Goal: Information Seeking & Learning: Learn about a topic

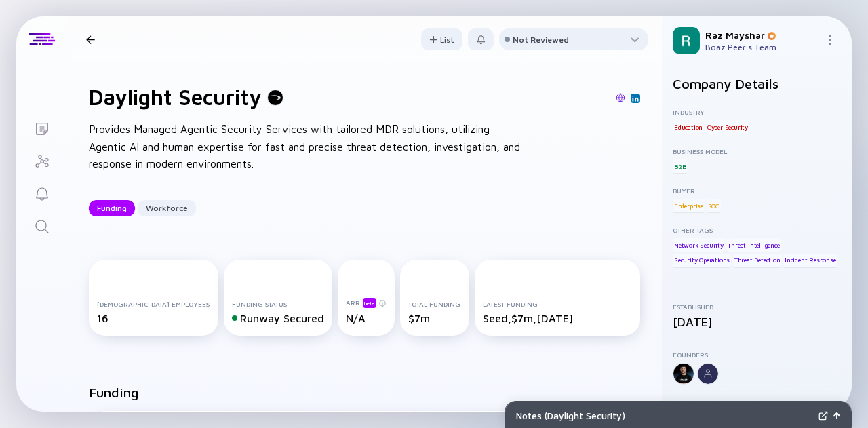
click at [45, 219] on icon "Search" at bounding box center [42, 226] width 16 height 16
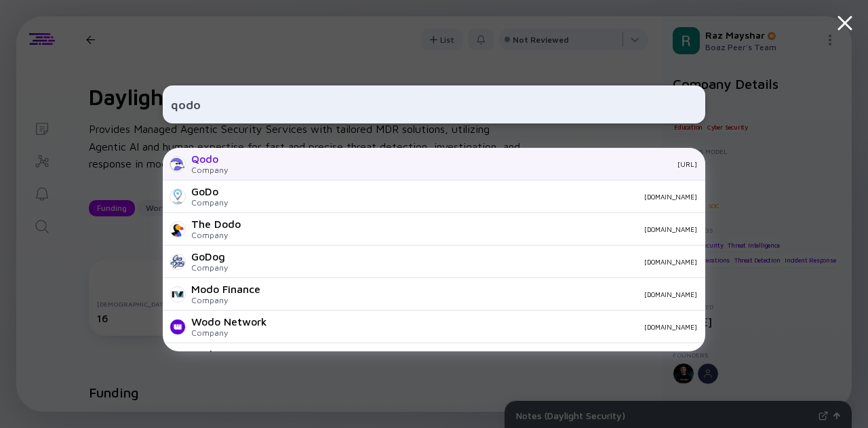
type input "qodo"
click at [227, 163] on div "Qodo Company [URL]" at bounding box center [434, 164] width 543 height 33
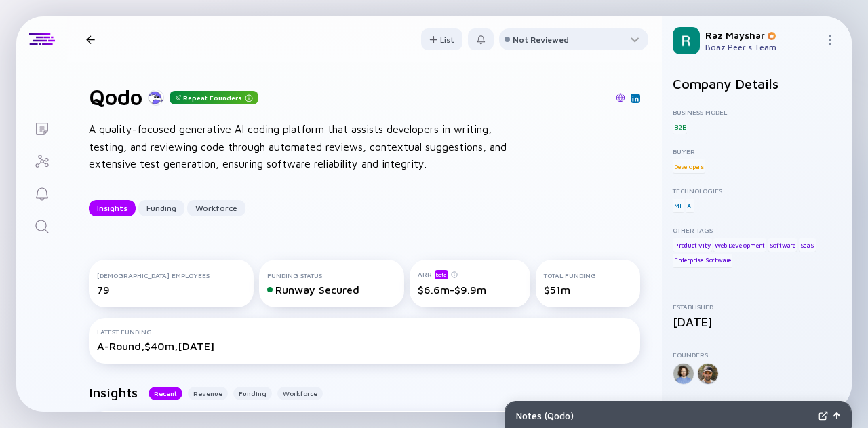
click at [37, 225] on icon "Search" at bounding box center [42, 226] width 16 height 16
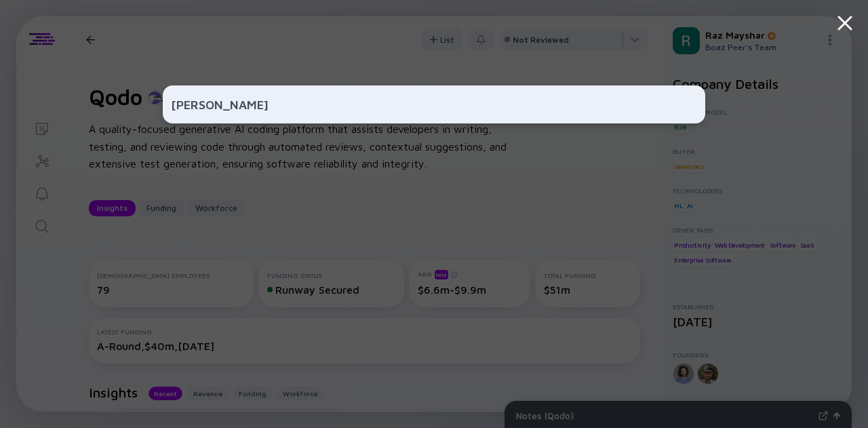
type input "[PERSON_NAME]"
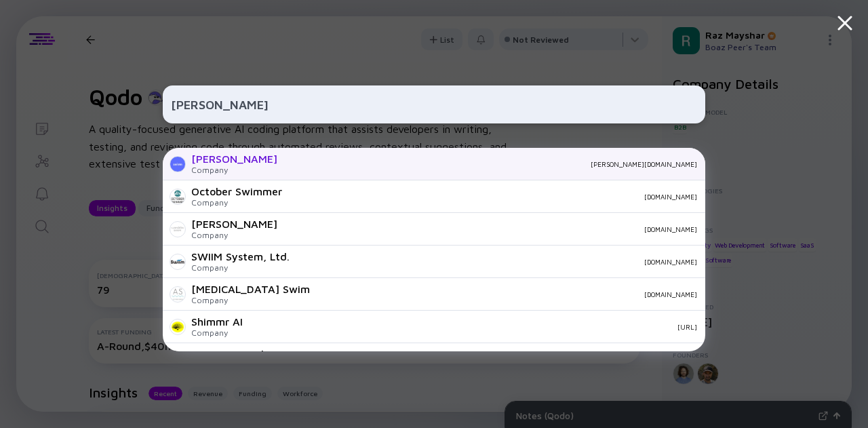
click at [288, 160] on div "[PERSON_NAME][DOMAIN_NAME]" at bounding box center [492, 164] width 409 height 8
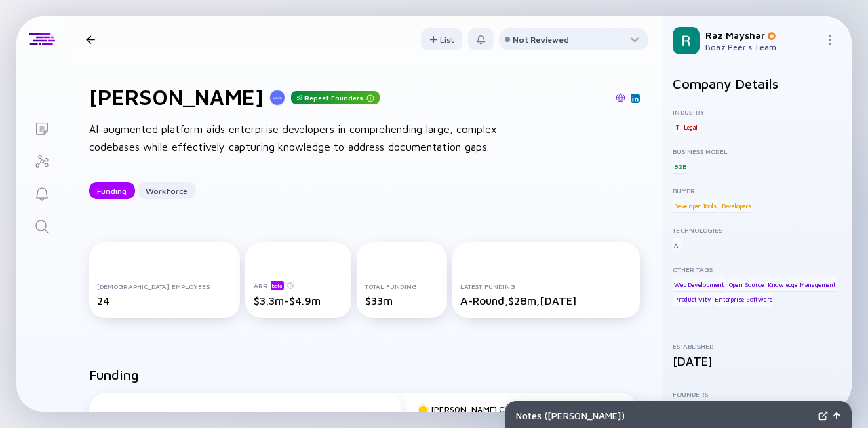
click at [35, 216] on link "Search" at bounding box center [41, 225] width 51 height 33
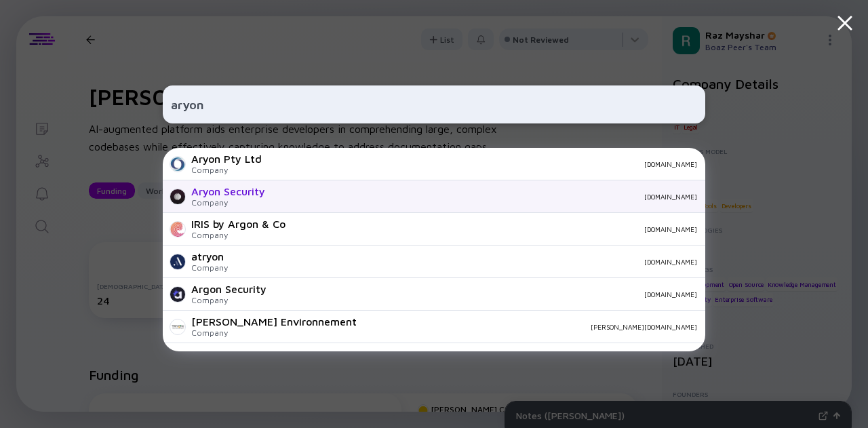
type input "aryon"
click at [318, 191] on div "Aryon Security Company [DOMAIN_NAME]" at bounding box center [434, 196] width 543 height 33
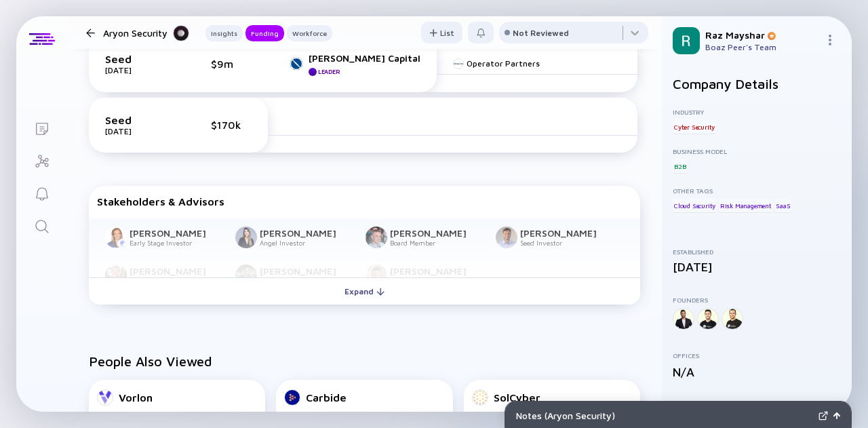
scroll to position [491, 0]
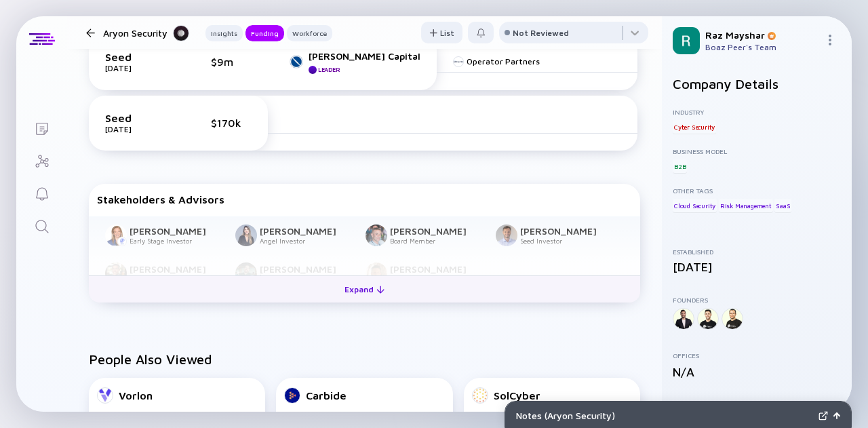
click at [377, 292] on div at bounding box center [381, 290] width 8 height 8
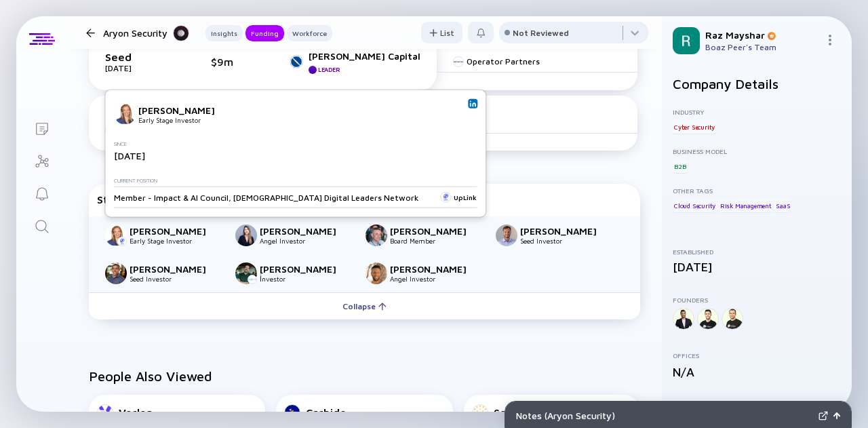
click at [469, 105] on img at bounding box center [472, 103] width 7 height 7
